Goal: Task Accomplishment & Management: Manage account settings

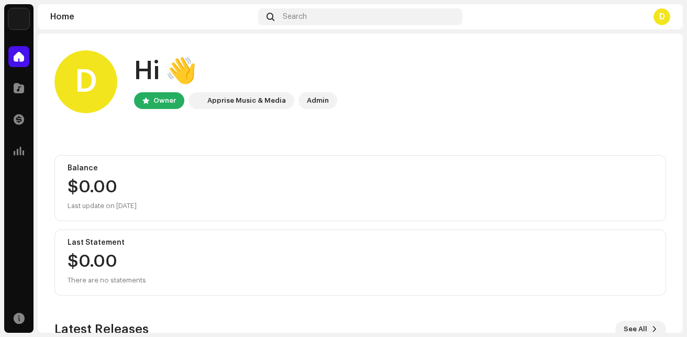
scroll to position [181, 0]
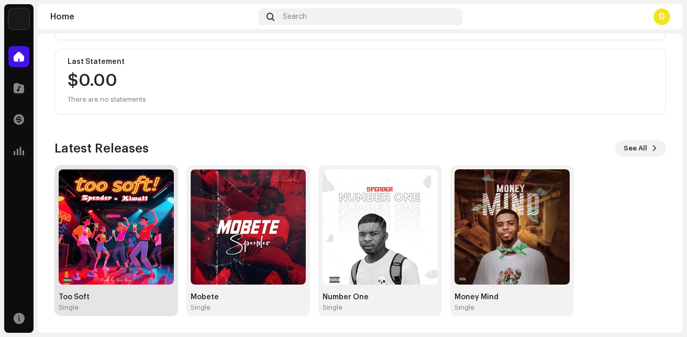
click at [96, 305] on div "Single" at bounding box center [116, 307] width 115 height 8
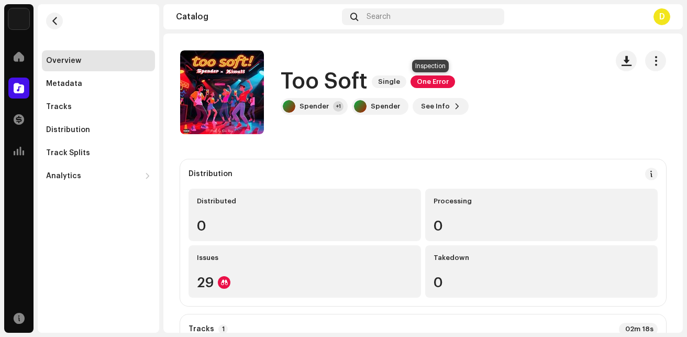
click at [434, 85] on span "One Error" at bounding box center [433, 81] width 45 height 13
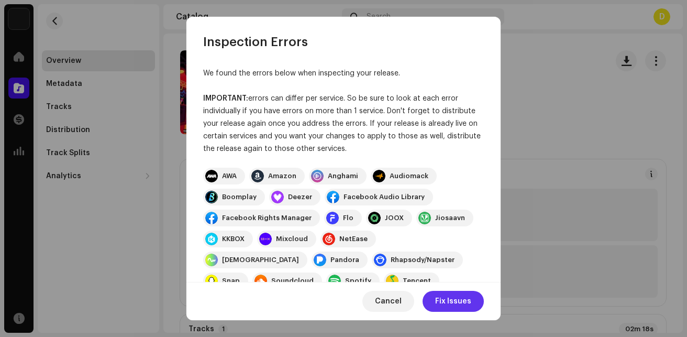
click at [455, 306] on span "Fix Issues" at bounding box center [453, 301] width 36 height 21
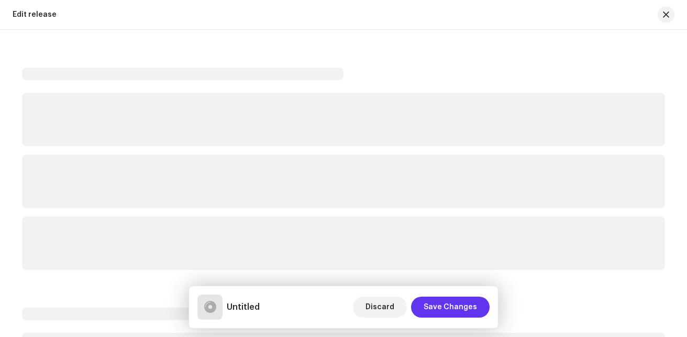
click at [443, 307] on span "Save Changes" at bounding box center [450, 306] width 53 height 21
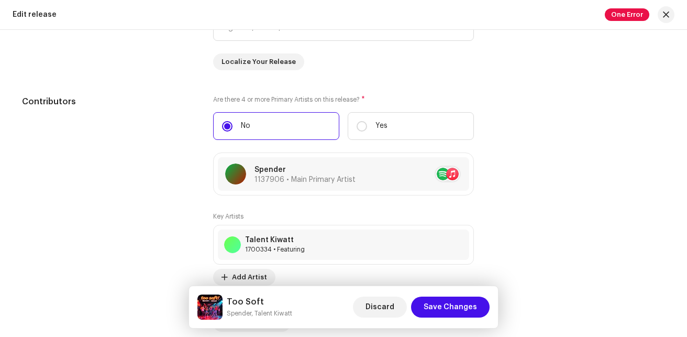
scroll to position [1343, 0]
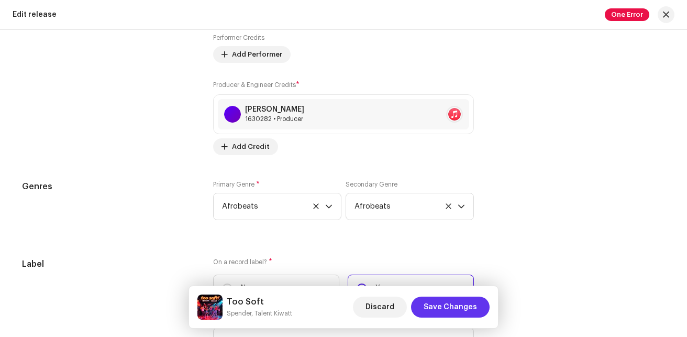
click at [463, 306] on span "Save Changes" at bounding box center [450, 306] width 53 height 21
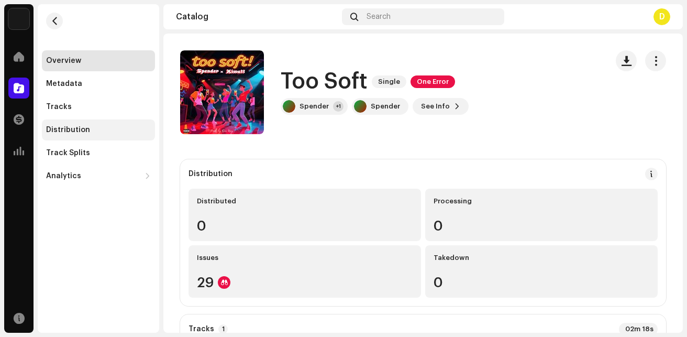
click at [62, 126] on div "Distribution" at bounding box center [68, 130] width 44 height 8
